Goal: Find specific page/section: Find specific page/section

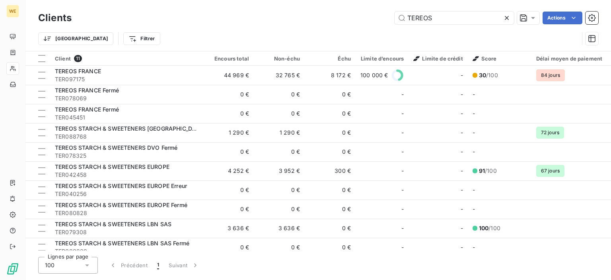
click at [504, 19] on icon at bounding box center [507, 18] width 8 height 8
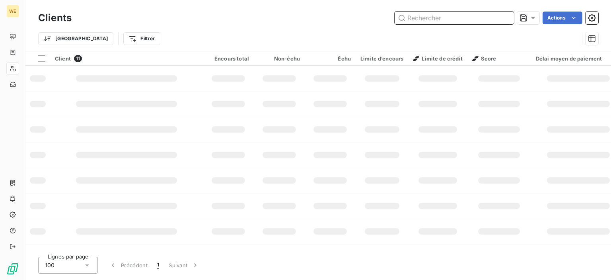
click at [454, 18] on input "text" at bounding box center [454, 18] width 119 height 13
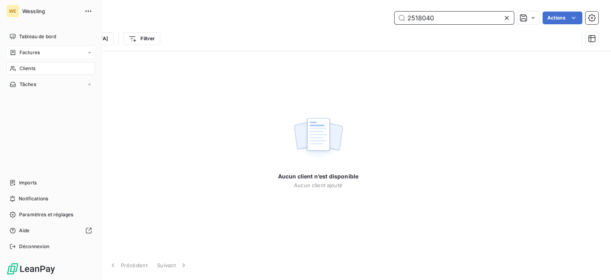
type input "2518040"
click at [20, 52] on span "Factures" at bounding box center [29, 52] width 20 height 7
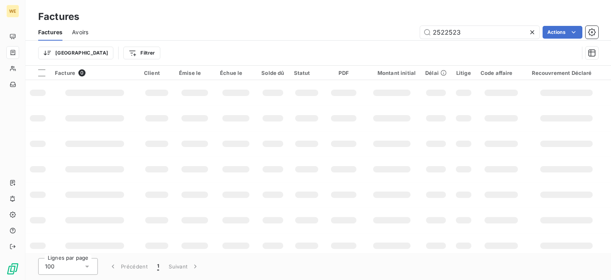
click at [530, 32] on icon at bounding box center [532, 32] width 8 height 8
click at [458, 32] on input "text" at bounding box center [479, 32] width 119 height 13
click at [454, 33] on input "text" at bounding box center [479, 32] width 119 height 13
type input "2518040"
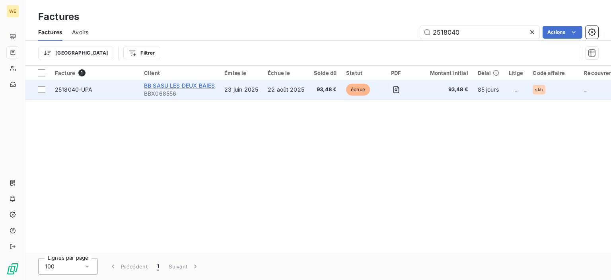
click at [174, 86] on span "BB SASU LES DEUX BAIES" at bounding box center [179, 85] width 71 height 7
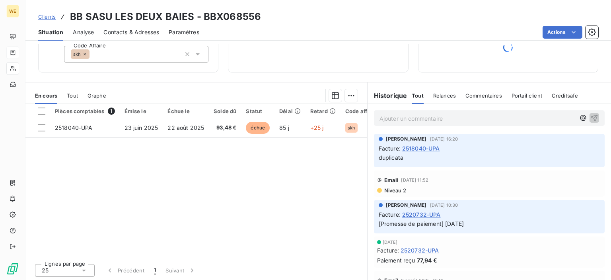
scroll to position [97, 0]
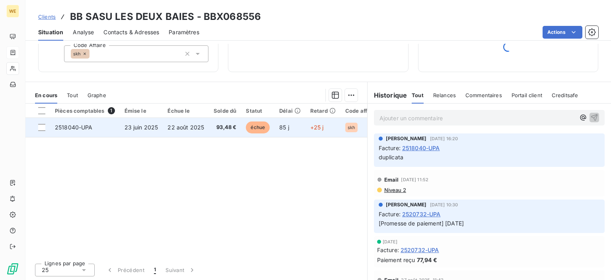
click at [68, 125] on span "2518040-UPA" at bounding box center [74, 127] width 38 height 7
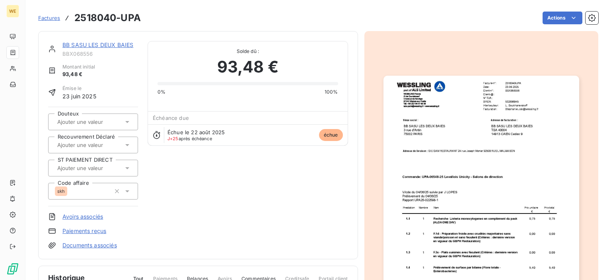
click at [486, 182] on img "button" at bounding box center [482, 214] width 196 height 276
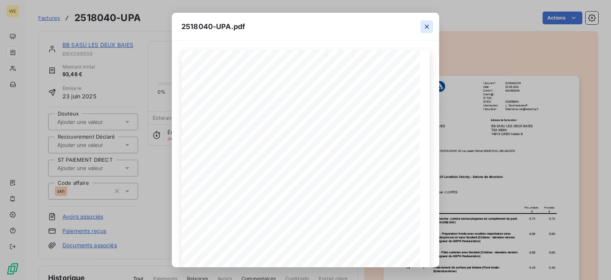
click at [428, 25] on icon "button" at bounding box center [427, 27] width 8 height 8
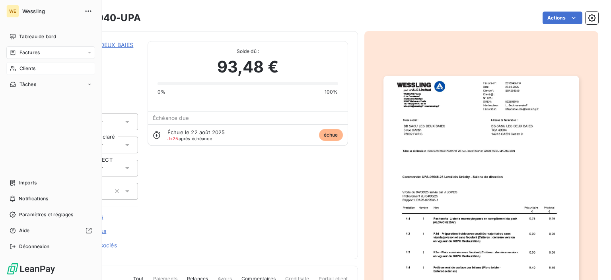
click at [33, 66] on span "Clients" at bounding box center [27, 68] width 16 height 7
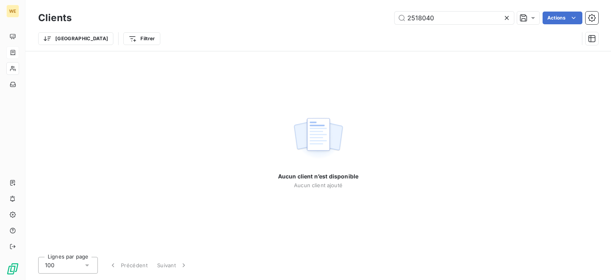
click at [506, 20] on icon at bounding box center [507, 18] width 8 height 8
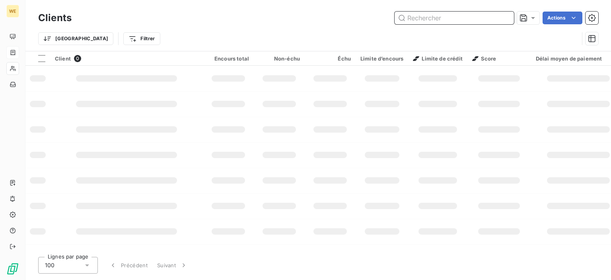
click at [448, 17] on input "text" at bounding box center [454, 18] width 119 height 13
click at [444, 18] on input "text" at bounding box center [454, 18] width 119 height 13
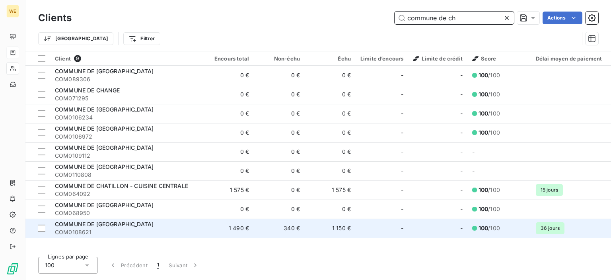
type input "commune de ch"
click at [215, 227] on td "1 490 €" at bounding box center [228, 227] width 51 height 19
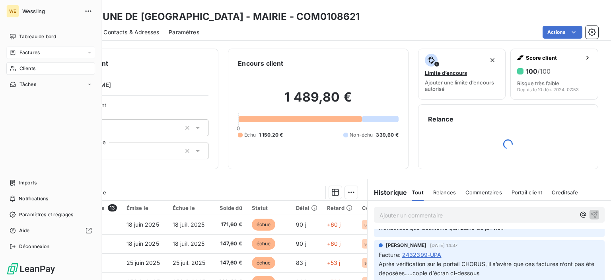
click at [20, 51] on span "Factures" at bounding box center [29, 52] width 20 height 7
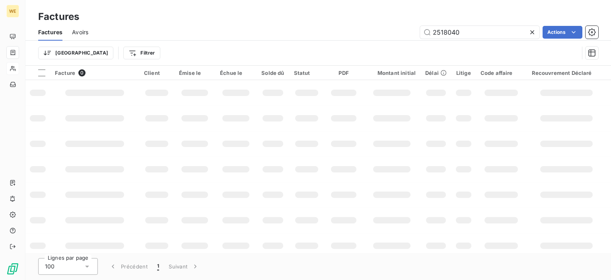
drag, startPoint x: 466, startPoint y: 32, endPoint x: 233, endPoint y: -7, distance: 236.4
click at [233, 0] on html "WE Factures Factures Avoirs 2518040 Actions Trier Filtrer Facture 0 Client Émis…" at bounding box center [305, 140] width 611 height 280
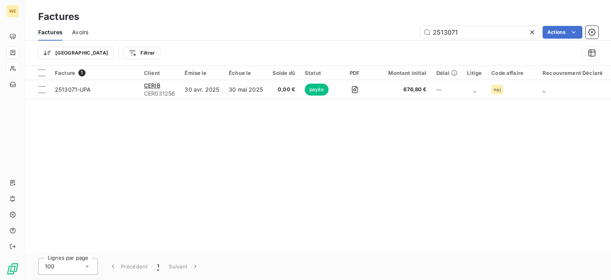
drag, startPoint x: 468, startPoint y: 31, endPoint x: 232, endPoint y: -12, distance: 240.0
click at [232, 0] on html "WE Factures Factures Avoirs 2513071 Actions Trier Filtrer Facture 1 Client Émis…" at bounding box center [305, 140] width 611 height 280
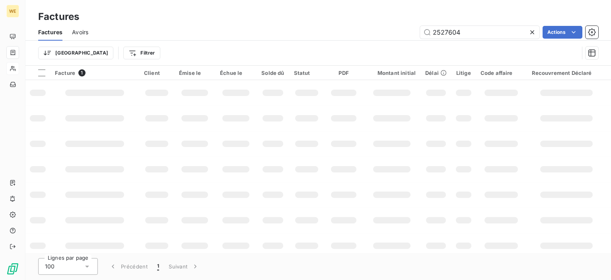
type input "2527604"
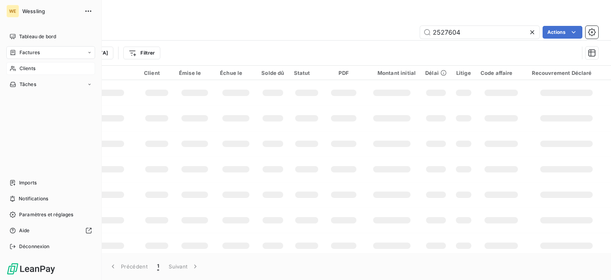
click at [33, 68] on span "Clients" at bounding box center [27, 68] width 16 height 7
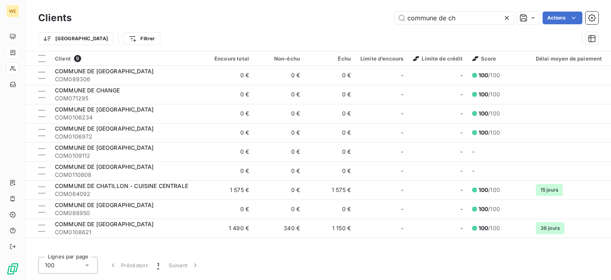
click at [508, 18] on icon at bounding box center [507, 18] width 8 height 8
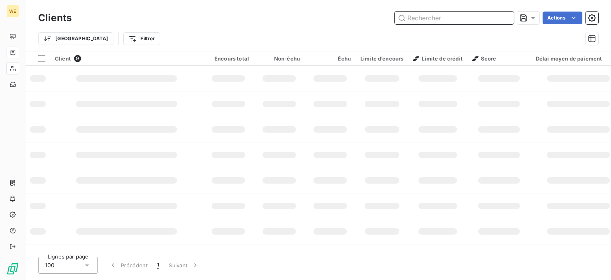
click at [478, 19] on input "text" at bounding box center [454, 18] width 119 height 13
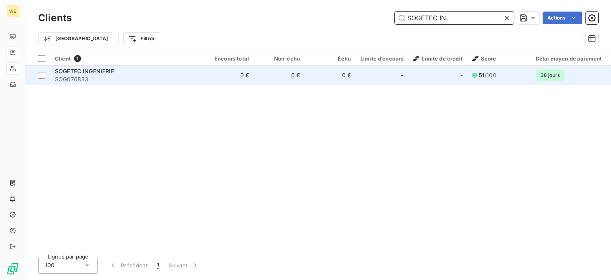
type input "SOGETEC IN"
click at [91, 74] on span "SOGETEC INGENIERIE" at bounding box center [84, 71] width 59 height 7
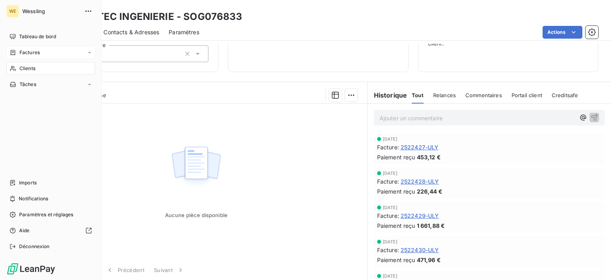
click at [34, 45] on nav "Tableau de bord Factures Clients Tâches" at bounding box center [50, 60] width 89 height 60
click at [41, 54] on div "Factures" at bounding box center [50, 52] width 89 height 13
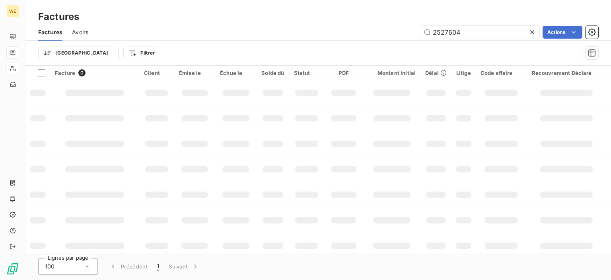
click at [538, 30] on div at bounding box center [533, 32] width 11 height 13
click at [478, 37] on input "text" at bounding box center [479, 32] width 119 height 13
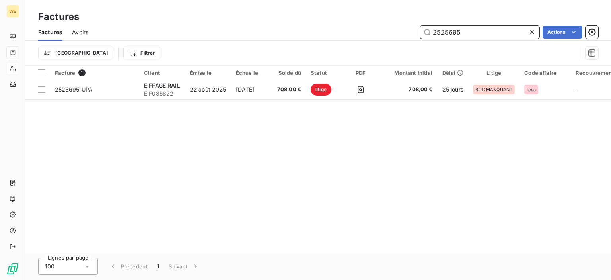
drag, startPoint x: 463, startPoint y: 33, endPoint x: 274, endPoint y: 22, distance: 189.3
click at [275, 22] on div "Factures Factures Avoirs 2525695 Actions Trier Filtrer" at bounding box center [318, 33] width 586 height 66
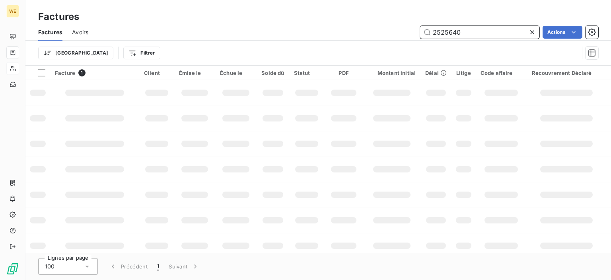
type input "2525640"
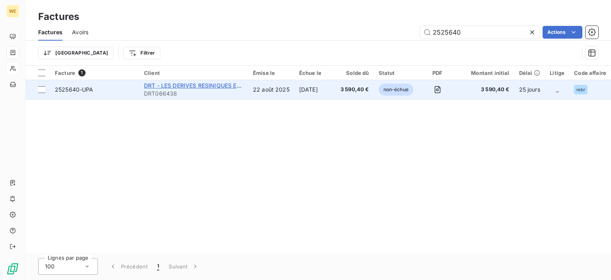
click at [170, 86] on span "DRT - LES DERIVES RESINIQUES ET TER" at bounding box center [198, 85] width 108 height 7
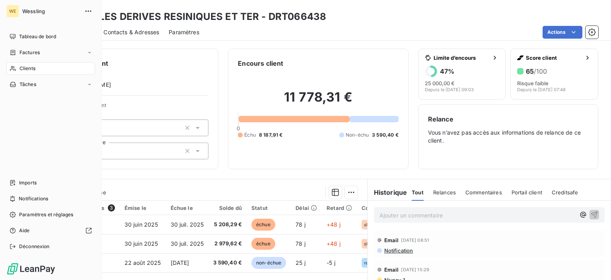
click at [32, 53] on span "Factures" at bounding box center [29, 52] width 20 height 7
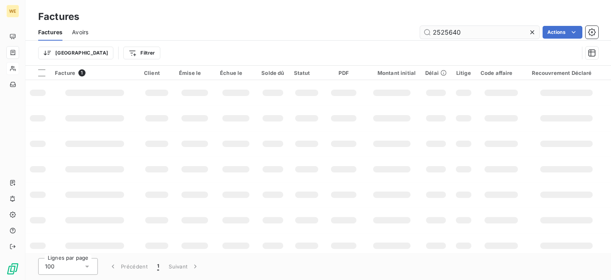
click at [504, 30] on input "2525640" at bounding box center [479, 32] width 119 height 13
click at [529, 29] on icon at bounding box center [532, 32] width 8 height 8
drag, startPoint x: 480, startPoint y: 37, endPoint x: 453, endPoint y: 36, distance: 27.1
click at [477, 37] on input "text" at bounding box center [479, 32] width 119 height 13
click at [453, 36] on input "text" at bounding box center [479, 32] width 119 height 13
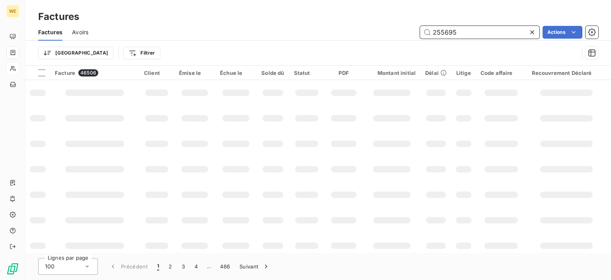
click at [440, 31] on input "255695" at bounding box center [479, 32] width 119 height 13
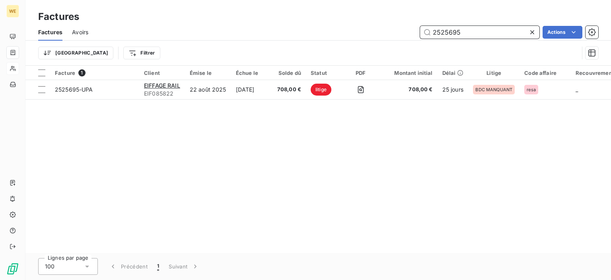
type input "2525695"
